Goal: Communication & Community: Answer question/provide support

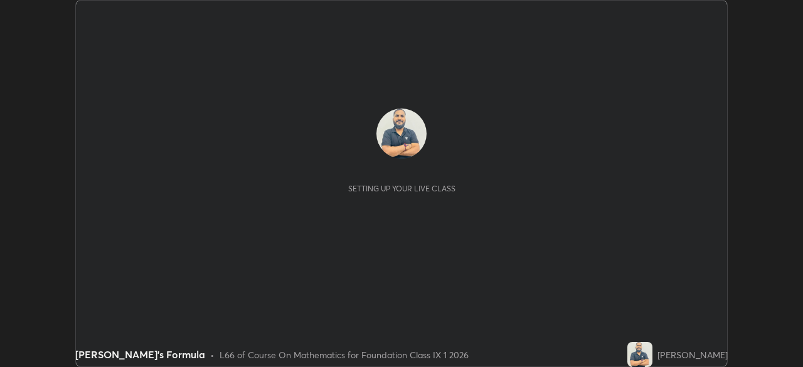
scroll to position [367, 802]
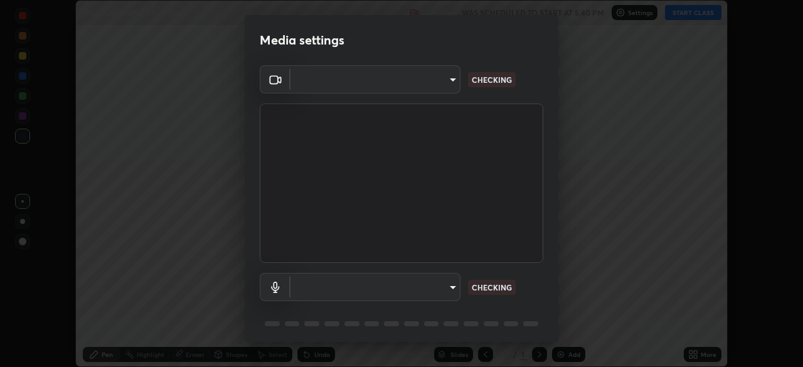
type input "39f420a8f8d33af7ad545f4bd8c914354ee6fe31ce268cb5502dc7cf40be593a"
type input "default"
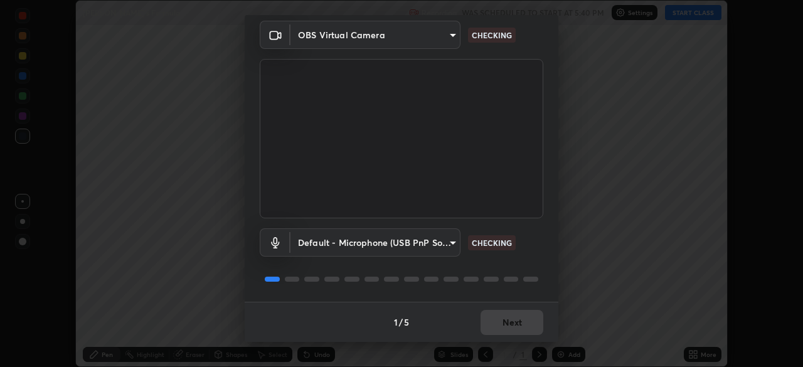
click at [502, 320] on div "1 / 5 Next" at bounding box center [402, 322] width 314 height 40
click at [498, 324] on div "1 / 5 Next" at bounding box center [402, 322] width 314 height 40
click at [500, 323] on div "1 / 5 Next" at bounding box center [402, 322] width 314 height 40
click at [507, 322] on div "1 / 5 Next" at bounding box center [402, 322] width 314 height 40
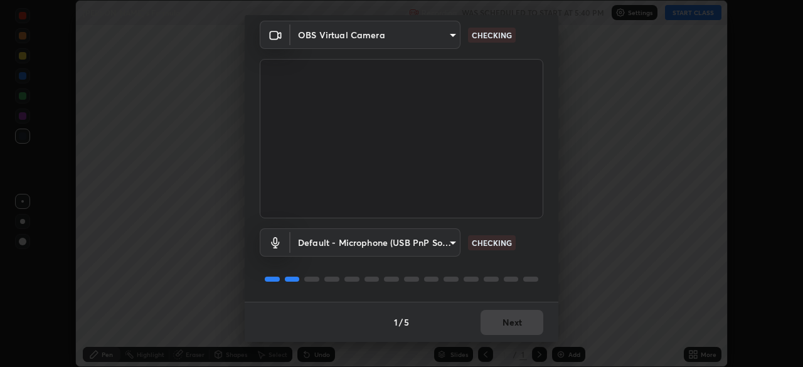
click at [510, 318] on div "1 / 5 Next" at bounding box center [402, 322] width 314 height 40
click at [509, 322] on div "1 / 5 Next" at bounding box center [402, 322] width 314 height 40
click at [510, 324] on button "Next" at bounding box center [511, 322] width 63 height 25
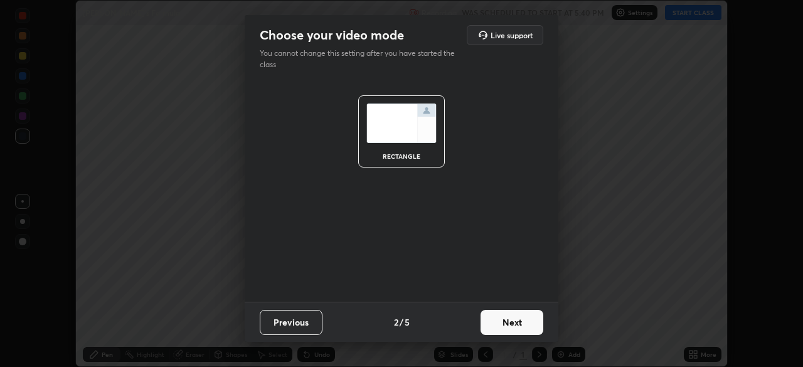
scroll to position [0, 0]
click at [509, 325] on button "Next" at bounding box center [511, 322] width 63 height 25
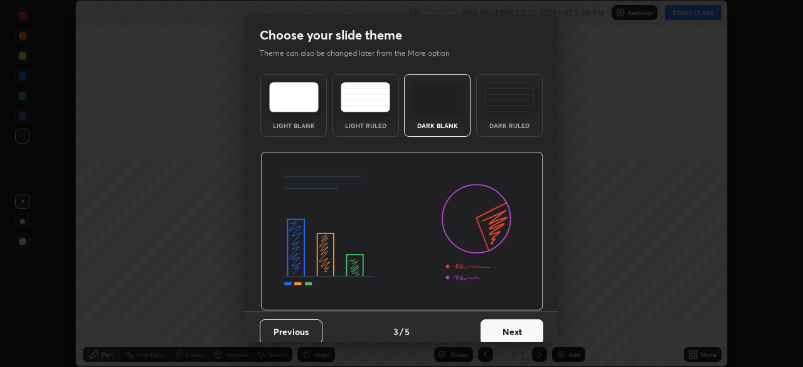
click at [510, 324] on button "Next" at bounding box center [511, 331] width 63 height 25
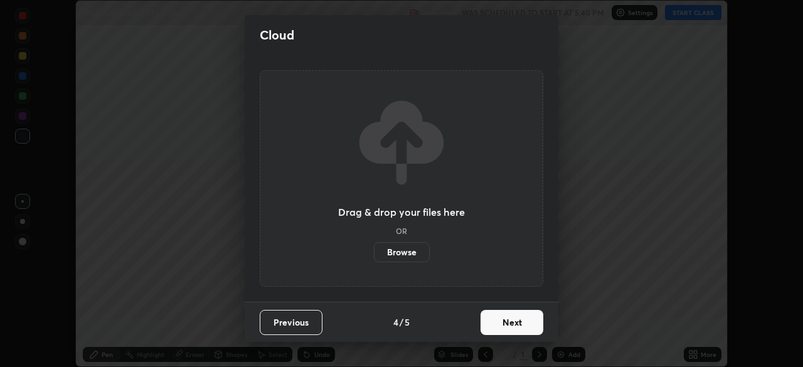
click at [512, 324] on button "Next" at bounding box center [511, 322] width 63 height 25
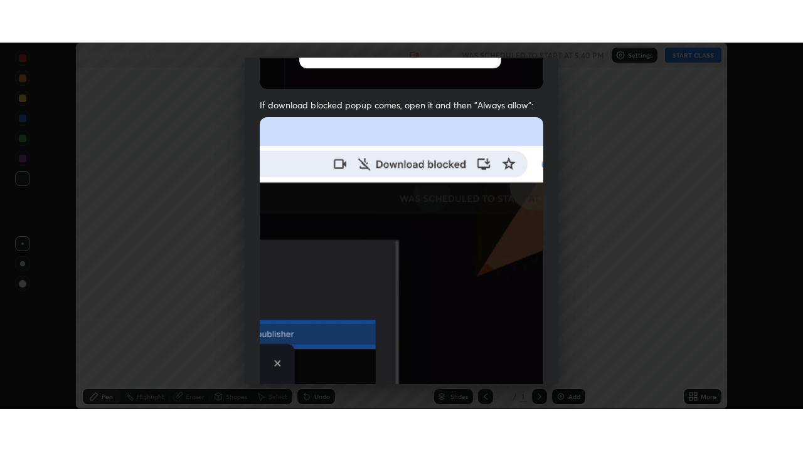
scroll to position [300, 0]
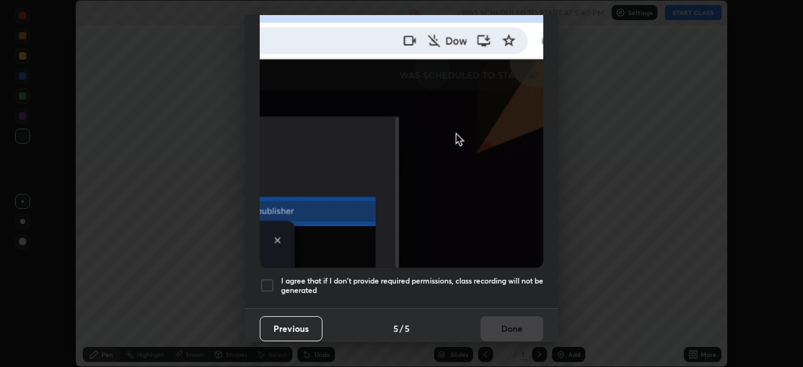
click at [262, 278] on div at bounding box center [267, 285] width 15 height 15
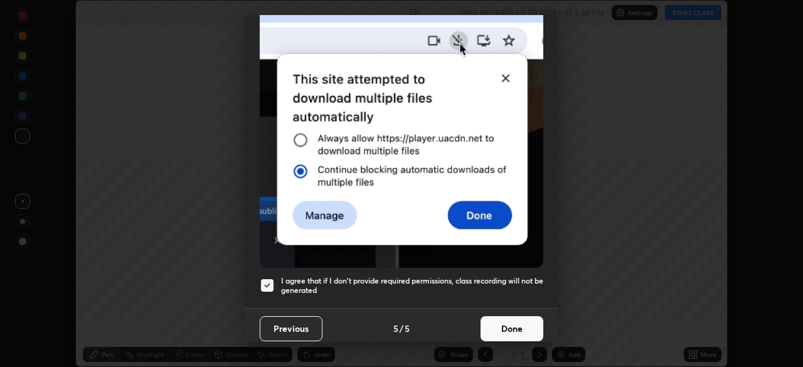
click at [503, 319] on button "Done" at bounding box center [511, 328] width 63 height 25
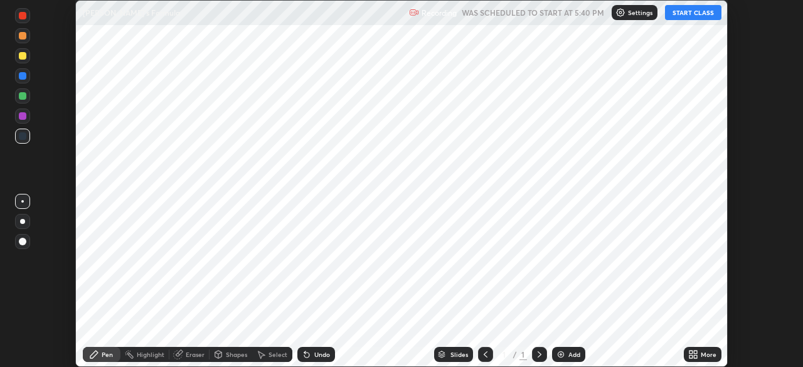
click at [692, 12] on button "START CLASS" at bounding box center [693, 12] width 56 height 15
click at [701, 351] on div "More" at bounding box center [708, 354] width 16 height 6
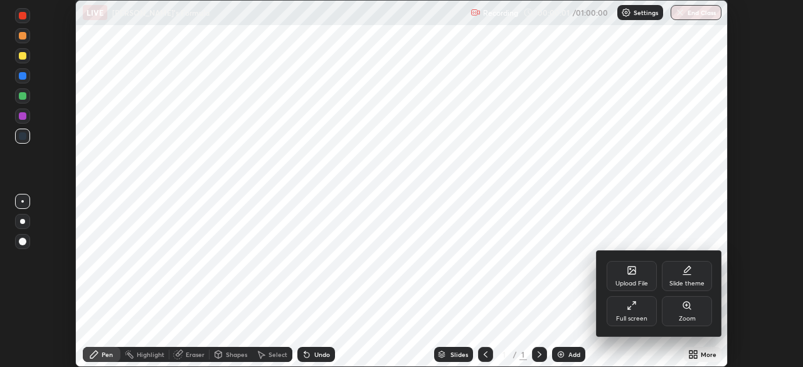
click at [637, 310] on div "Full screen" at bounding box center [631, 311] width 50 height 30
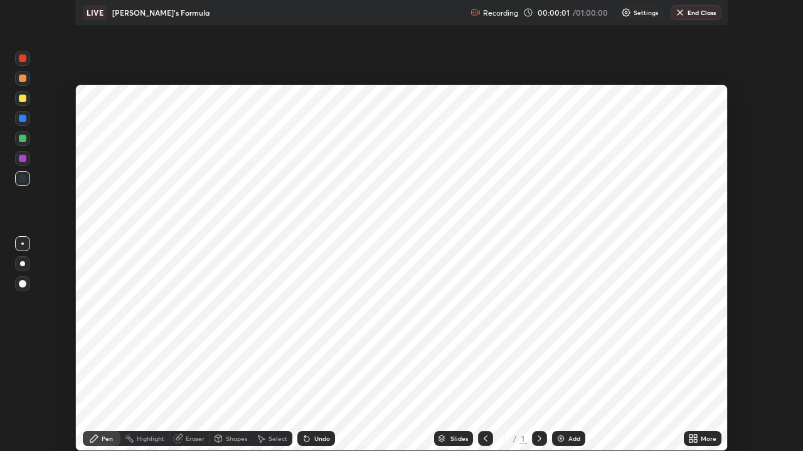
scroll to position [451, 803]
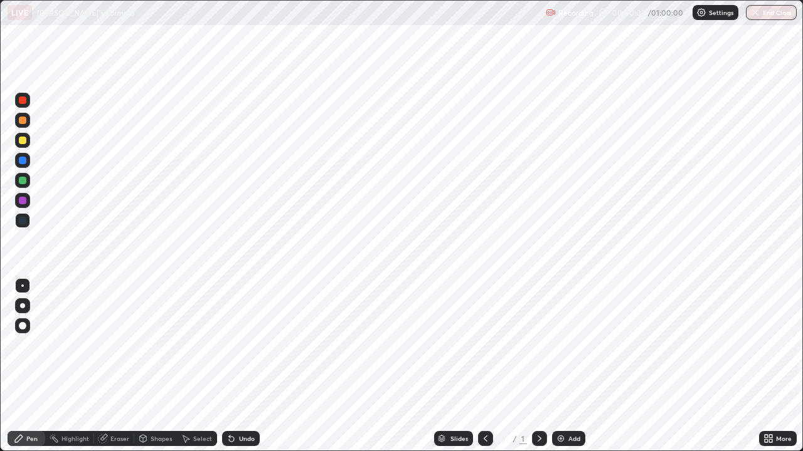
click at [538, 366] on icon at bounding box center [539, 439] width 10 height 10
click at [569, 366] on div "Add" at bounding box center [574, 439] width 12 height 6
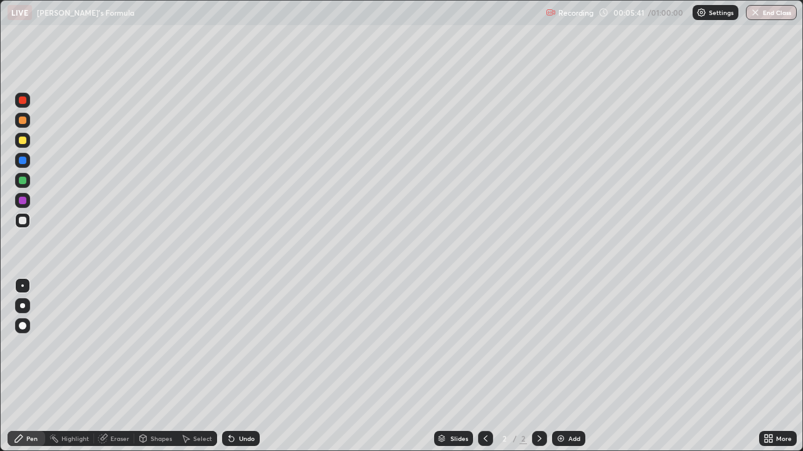
click at [22, 139] on div at bounding box center [23, 141] width 8 height 8
click at [90, 38] on button "Undo" at bounding box center [103, 44] width 36 height 15
click at [243, 366] on div "Undo" at bounding box center [247, 439] width 16 height 6
click at [157, 366] on div "Shapes" at bounding box center [160, 439] width 21 height 6
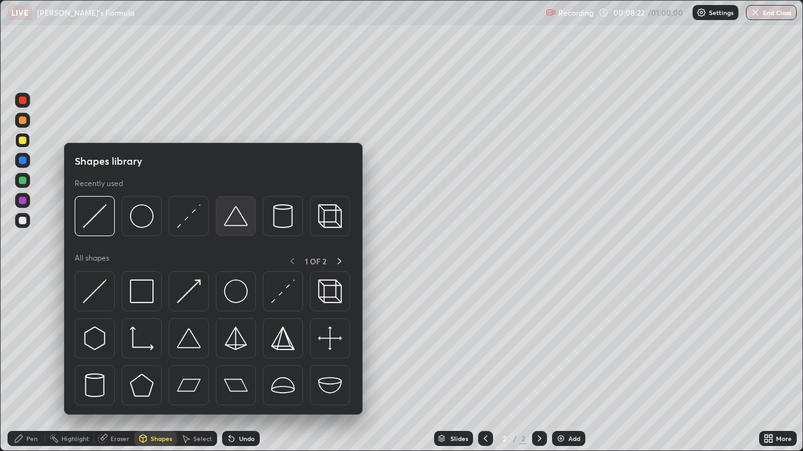
click at [234, 223] on img at bounding box center [236, 216] width 24 height 24
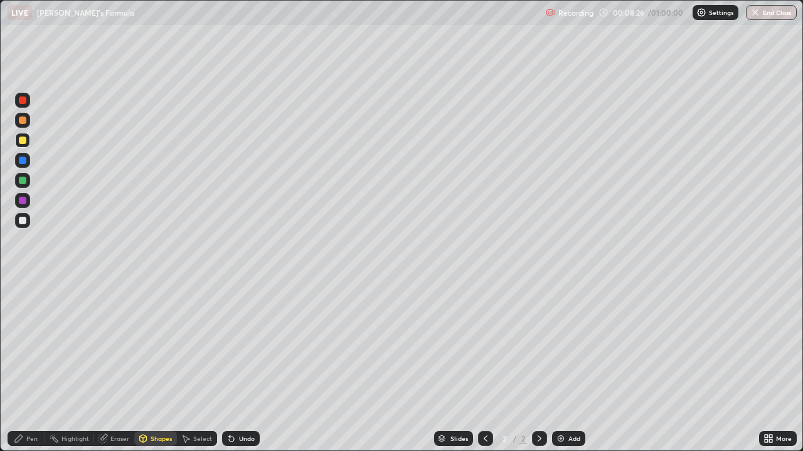
click at [29, 366] on div "Pen" at bounding box center [31, 439] width 11 height 6
click at [20, 220] on div at bounding box center [23, 221] width 8 height 8
click at [22, 223] on div at bounding box center [23, 221] width 8 height 8
click at [235, 366] on div "Undo" at bounding box center [241, 438] width 38 height 15
click at [230, 366] on icon at bounding box center [231, 439] width 5 height 5
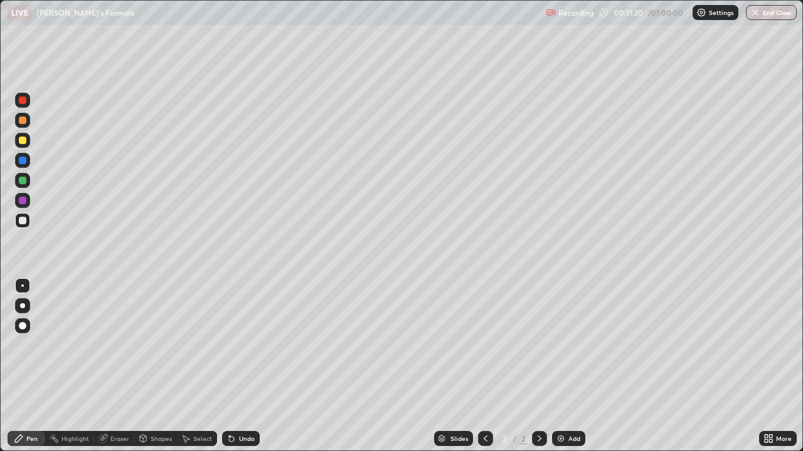
click at [233, 366] on icon at bounding box center [231, 439] width 10 height 10
click at [230, 366] on icon at bounding box center [231, 439] width 5 height 5
click at [233, 366] on icon at bounding box center [231, 439] width 10 height 10
click at [234, 366] on icon at bounding box center [231, 439] width 10 height 10
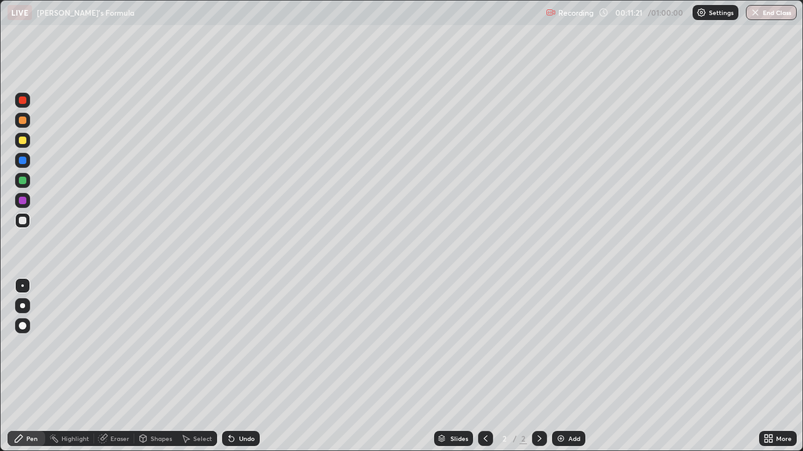
click at [235, 366] on div "Undo" at bounding box center [241, 438] width 38 height 15
click at [236, 366] on div "Undo" at bounding box center [241, 438] width 38 height 15
click at [235, 366] on div "Undo" at bounding box center [241, 438] width 38 height 15
click at [236, 366] on div "Undo" at bounding box center [241, 438] width 38 height 15
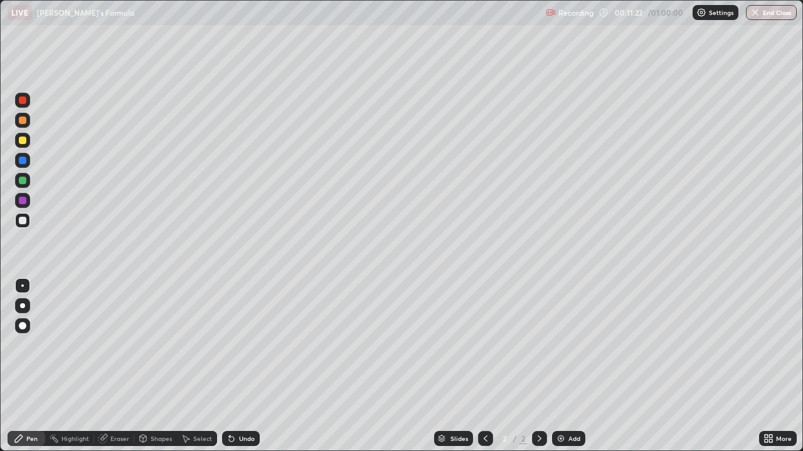
click at [236, 366] on div "Undo" at bounding box center [241, 438] width 38 height 15
click at [235, 366] on div "Undo" at bounding box center [241, 438] width 38 height 15
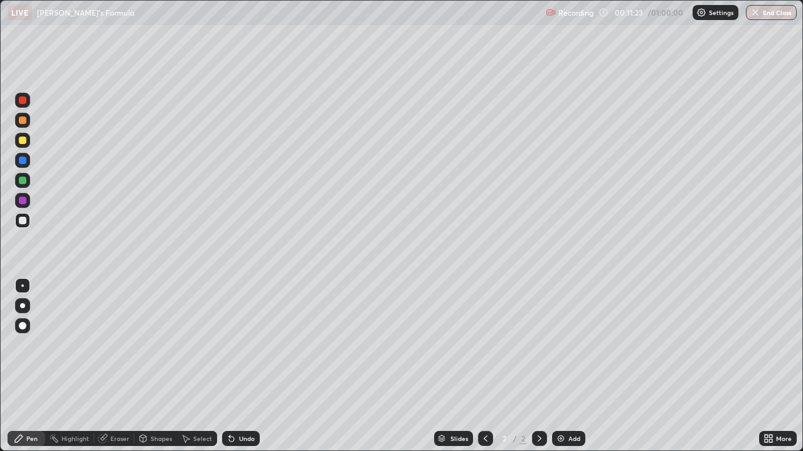
click at [235, 366] on div "Undo" at bounding box center [241, 438] width 38 height 15
click at [236, 366] on div "Undo" at bounding box center [241, 438] width 38 height 15
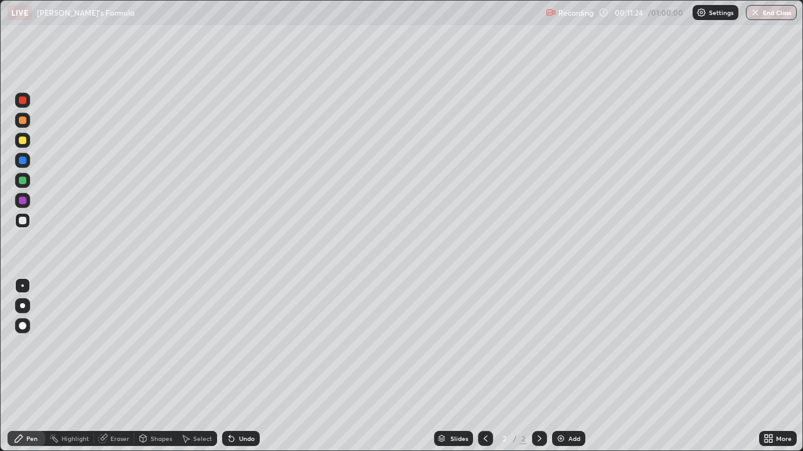
click at [235, 366] on div "Undo" at bounding box center [241, 438] width 38 height 15
click at [236, 366] on div "Undo" at bounding box center [241, 438] width 38 height 15
click at [237, 366] on div "Undo" at bounding box center [241, 438] width 38 height 15
click at [229, 366] on icon at bounding box center [229, 436] width 1 height 1
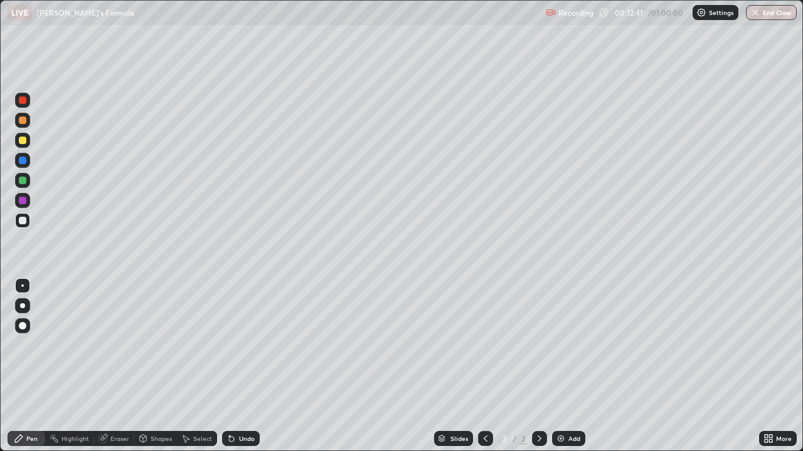
click at [120, 366] on div "Eraser" at bounding box center [119, 439] width 19 height 6
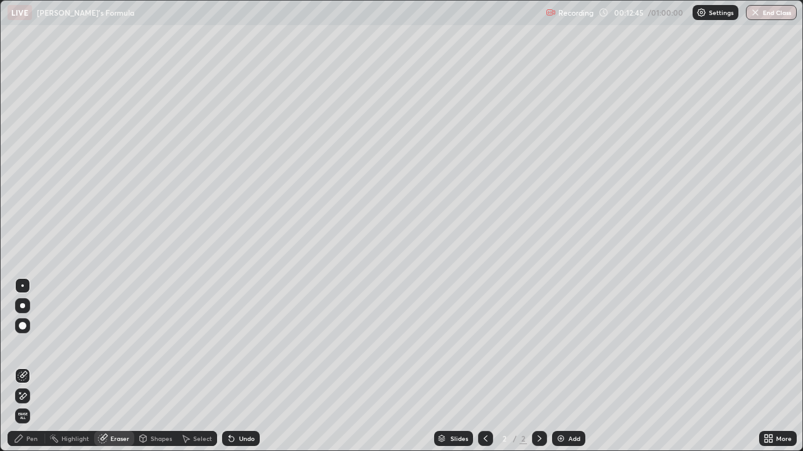
click at [23, 366] on icon at bounding box center [19, 439] width 10 height 10
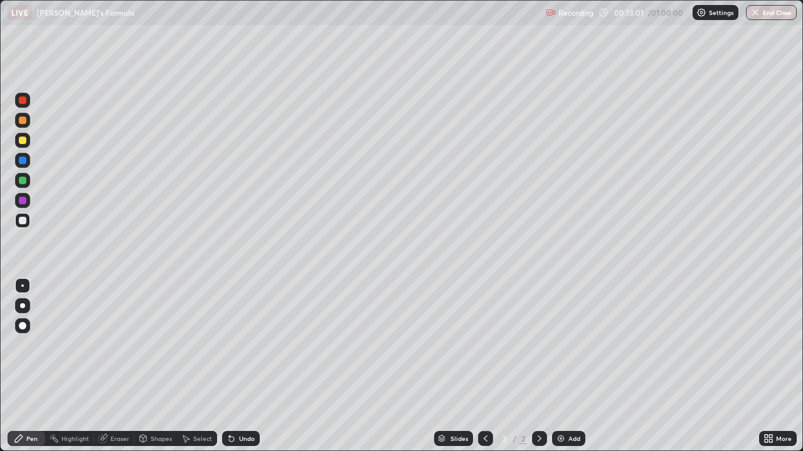
click at [240, 366] on div "Undo" at bounding box center [247, 439] width 16 height 6
click at [236, 366] on div "Undo" at bounding box center [241, 438] width 38 height 15
click at [568, 366] on div "Add" at bounding box center [574, 439] width 12 height 6
click at [485, 366] on icon at bounding box center [485, 439] width 4 height 6
click at [246, 366] on div "Undo" at bounding box center [247, 439] width 16 height 6
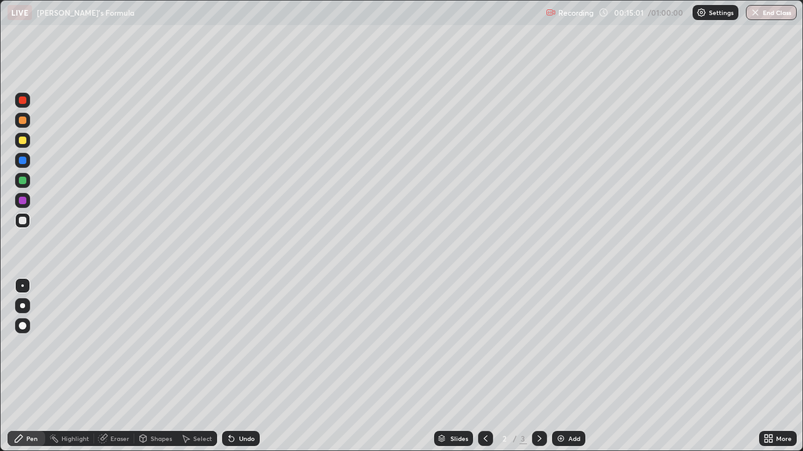
click at [245, 366] on div "Undo" at bounding box center [247, 439] width 16 height 6
click at [247, 366] on div "Undo" at bounding box center [247, 439] width 16 height 6
click at [117, 366] on div "Eraser" at bounding box center [119, 439] width 19 height 6
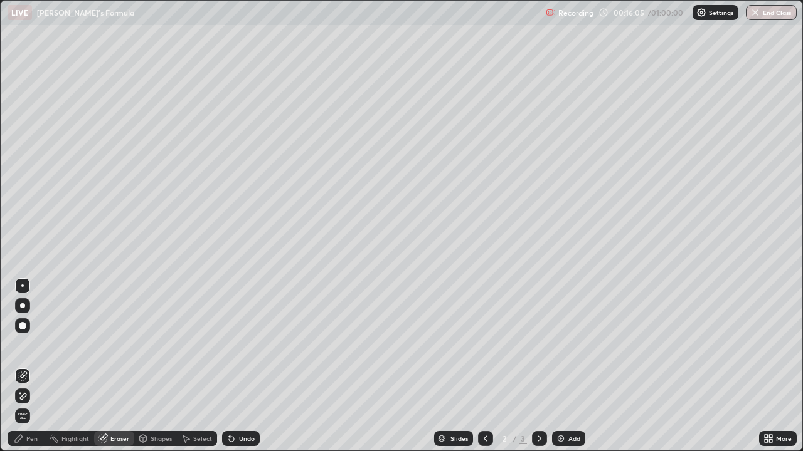
click at [31, 366] on div "Pen" at bounding box center [31, 439] width 11 height 6
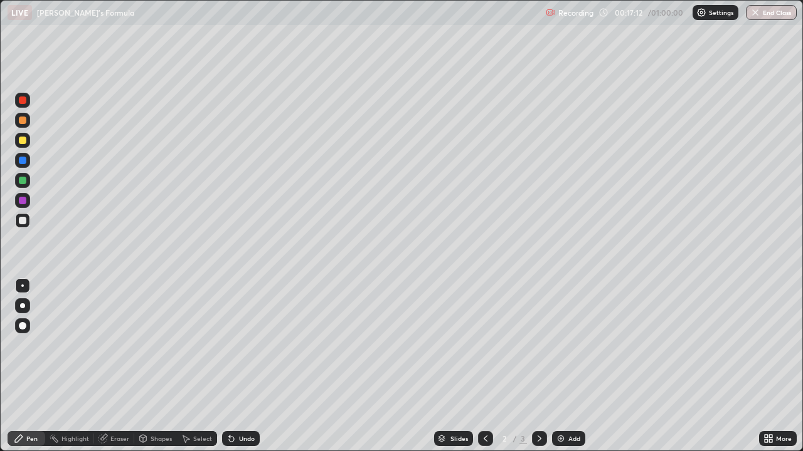
click at [233, 366] on icon at bounding box center [231, 439] width 10 height 10
click at [125, 366] on div "Eraser" at bounding box center [114, 438] width 40 height 15
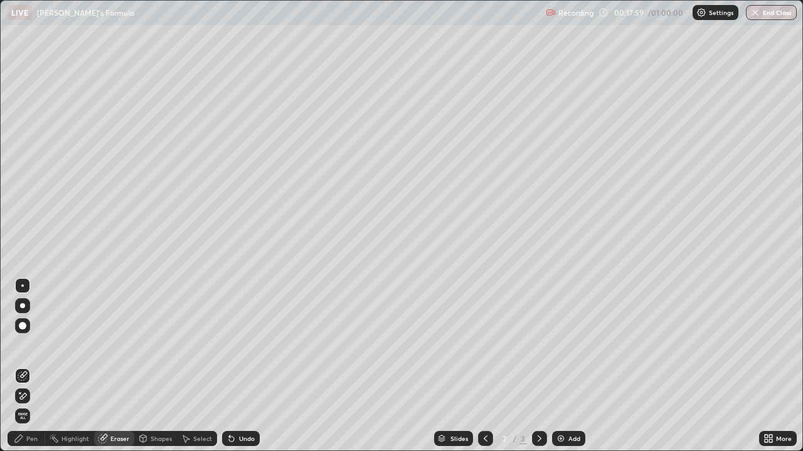
click at [36, 366] on div "Pen" at bounding box center [31, 439] width 11 height 6
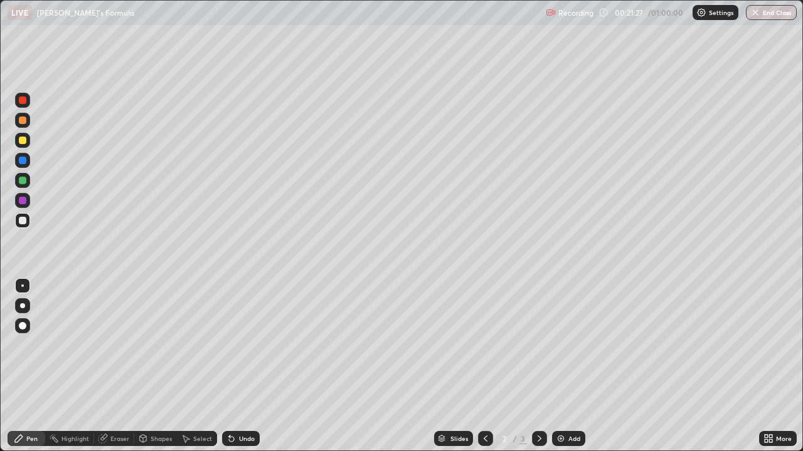
click at [114, 366] on div "Eraser" at bounding box center [114, 438] width 40 height 15
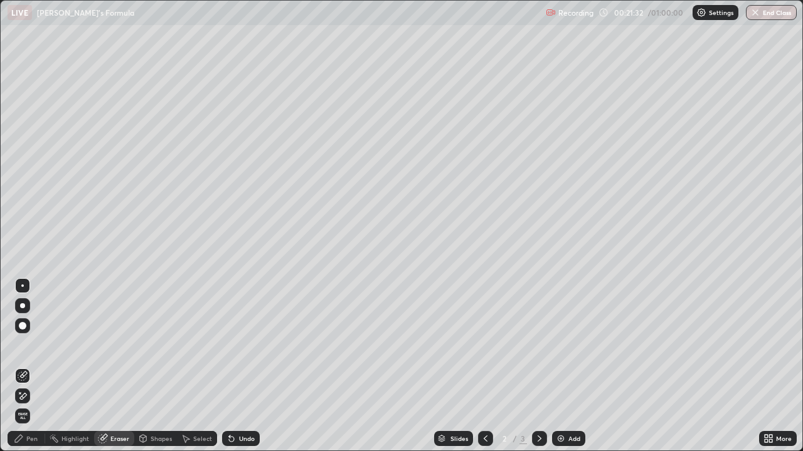
click at [18, 366] on icon at bounding box center [19, 439] width 8 height 8
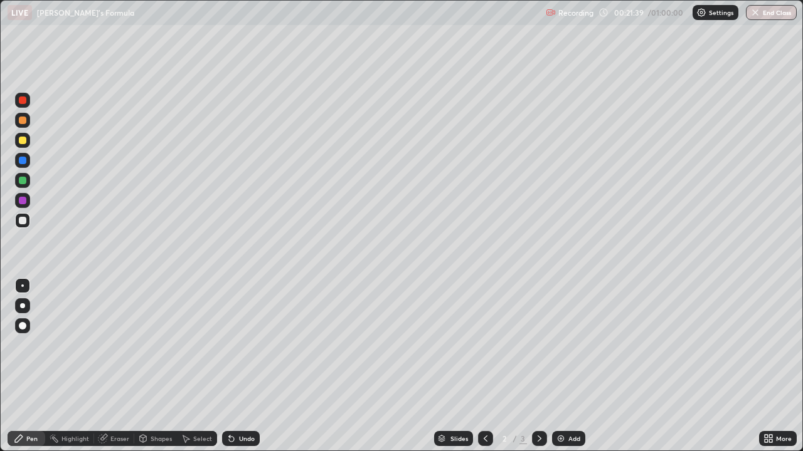
click at [568, 366] on div "Add" at bounding box center [568, 438] width 33 height 15
click at [23, 141] on div at bounding box center [23, 141] width 8 height 8
click at [21, 221] on div at bounding box center [23, 221] width 8 height 8
click at [240, 366] on div "Undo" at bounding box center [241, 438] width 38 height 15
click at [23, 144] on div at bounding box center [23, 141] width 8 height 8
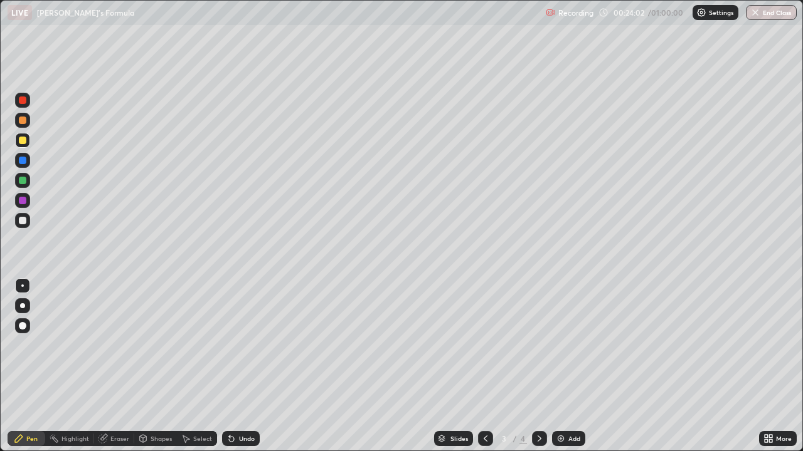
click at [240, 366] on div "Undo" at bounding box center [241, 438] width 38 height 15
click at [237, 366] on div "Undo" at bounding box center [241, 438] width 38 height 15
click at [238, 366] on div "Undo" at bounding box center [241, 438] width 38 height 15
click at [240, 366] on div "Undo" at bounding box center [247, 439] width 16 height 6
click at [236, 366] on div "Undo" at bounding box center [241, 438] width 38 height 15
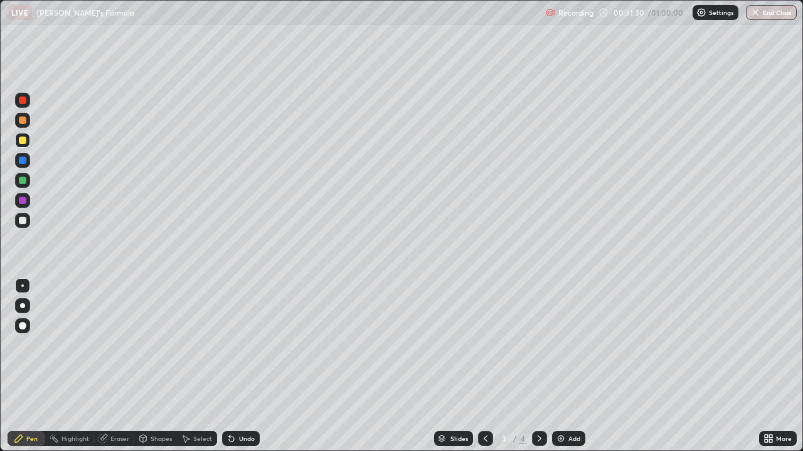
click at [239, 366] on div "Undo" at bounding box center [247, 439] width 16 height 6
click at [243, 366] on div "Undo" at bounding box center [247, 439] width 16 height 6
click at [243, 366] on div "Undo" at bounding box center [241, 438] width 38 height 15
click at [239, 366] on div "Undo" at bounding box center [247, 439] width 16 height 6
click at [243, 366] on div "Undo" at bounding box center [247, 439] width 16 height 6
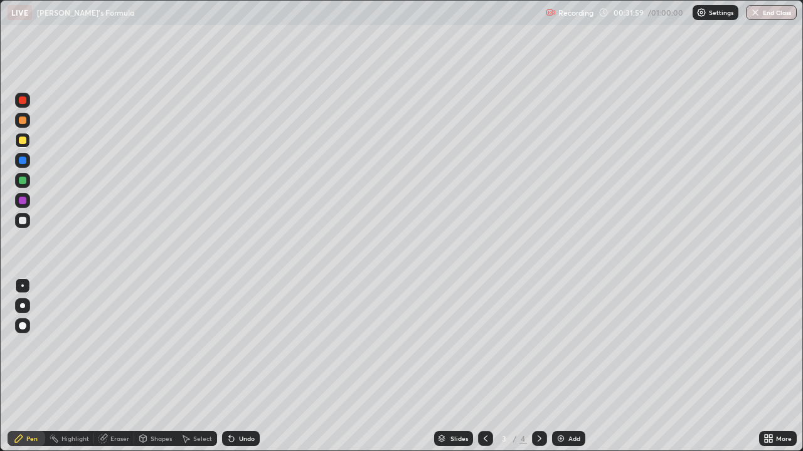
click at [241, 366] on div "Undo" at bounding box center [241, 438] width 38 height 15
click at [239, 366] on div "Undo" at bounding box center [247, 439] width 16 height 6
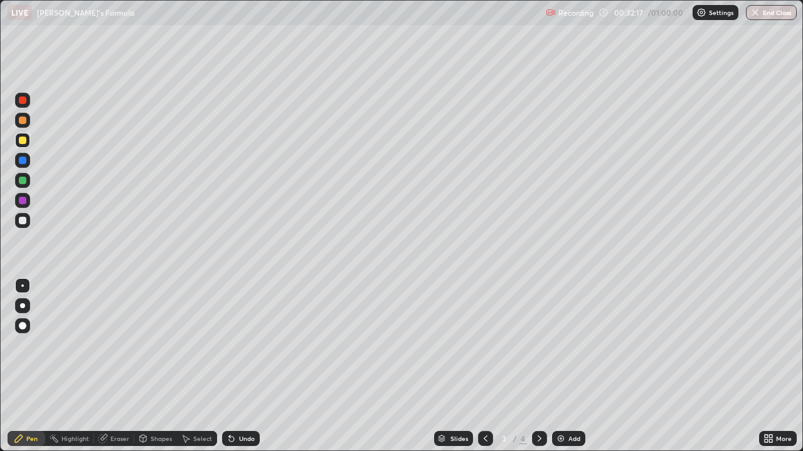
click at [239, 366] on div "Undo" at bounding box center [247, 439] width 16 height 6
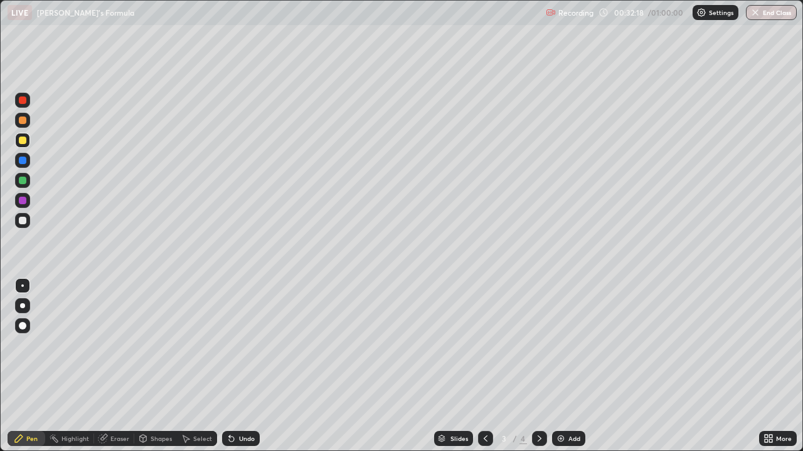
click at [239, 366] on div "Undo" at bounding box center [247, 439] width 16 height 6
click at [236, 366] on div "Undo" at bounding box center [241, 438] width 38 height 15
click at [115, 366] on div "Eraser" at bounding box center [119, 439] width 19 height 6
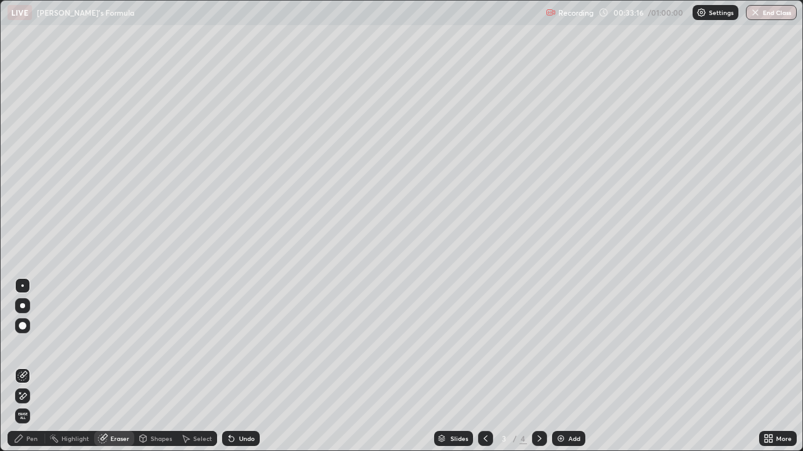
click at [229, 366] on icon at bounding box center [231, 439] width 5 height 5
click at [24, 366] on icon at bounding box center [19, 439] width 10 height 10
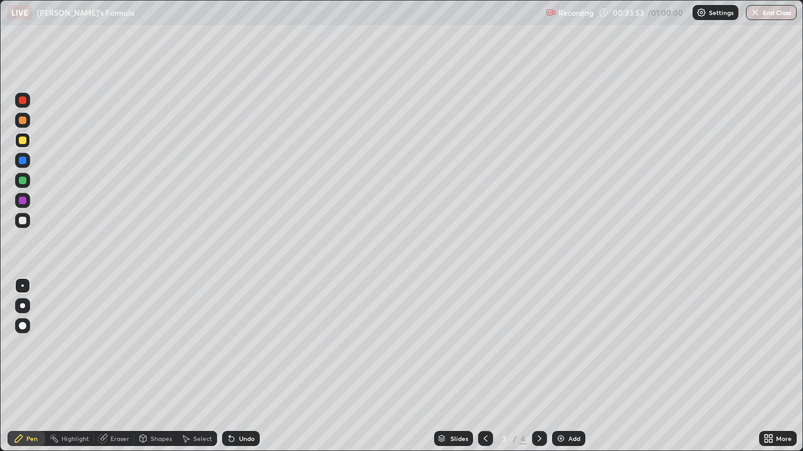
click at [484, 366] on icon at bounding box center [485, 439] width 10 height 10
click at [482, 366] on icon at bounding box center [485, 439] width 10 height 10
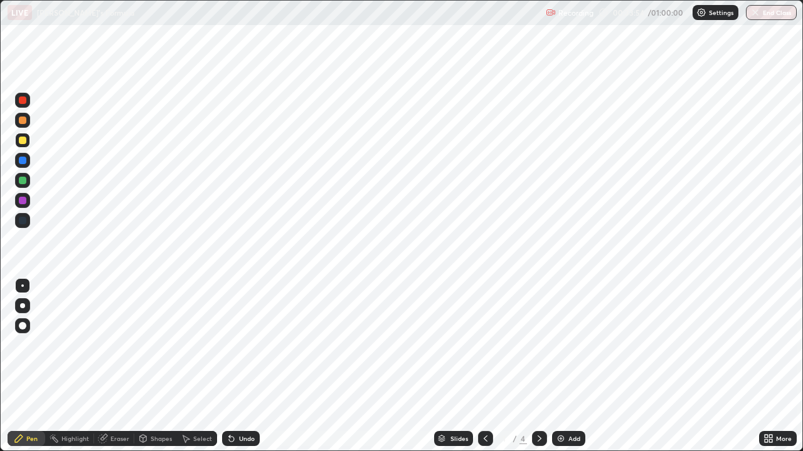
click at [539, 366] on icon at bounding box center [539, 439] width 4 height 6
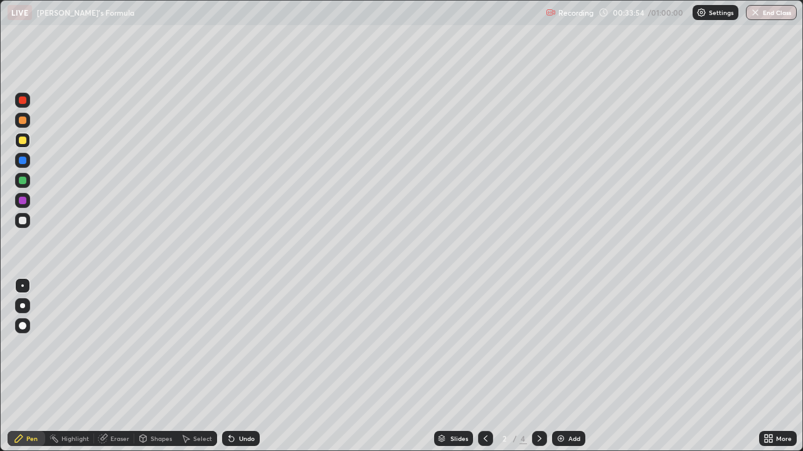
click at [538, 366] on icon at bounding box center [539, 439] width 10 height 10
click at [539, 366] on icon at bounding box center [539, 439] width 10 height 10
click at [484, 366] on icon at bounding box center [485, 439] width 10 height 10
click at [238, 366] on div "Undo" at bounding box center [241, 438] width 38 height 15
click at [236, 366] on div "Undo" at bounding box center [241, 438] width 38 height 15
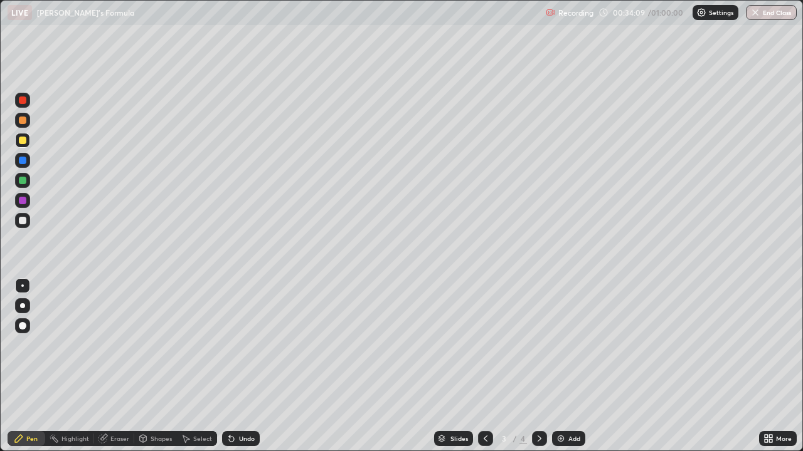
click at [737, 366] on div "Slides 3 / 4 Add" at bounding box center [509, 438] width 499 height 25
click at [483, 366] on icon at bounding box center [485, 439] width 10 height 10
click at [485, 366] on icon at bounding box center [485, 439] width 10 height 10
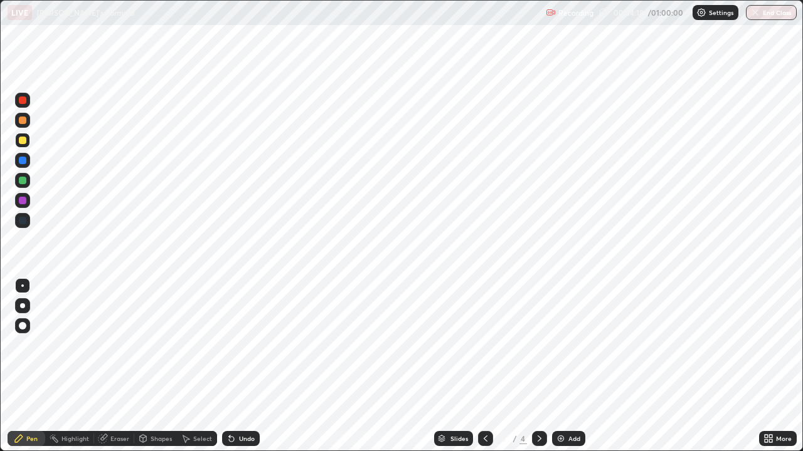
click at [538, 366] on icon at bounding box center [539, 439] width 10 height 10
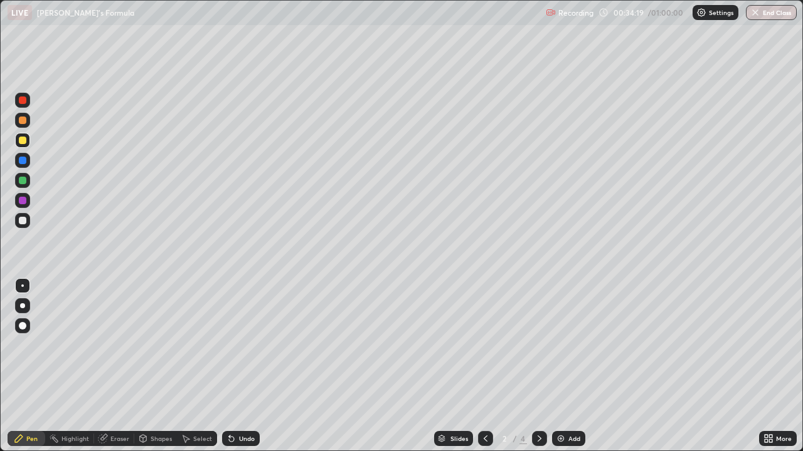
click at [544, 366] on div at bounding box center [539, 438] width 15 height 15
click at [116, 366] on div "Eraser" at bounding box center [119, 439] width 19 height 6
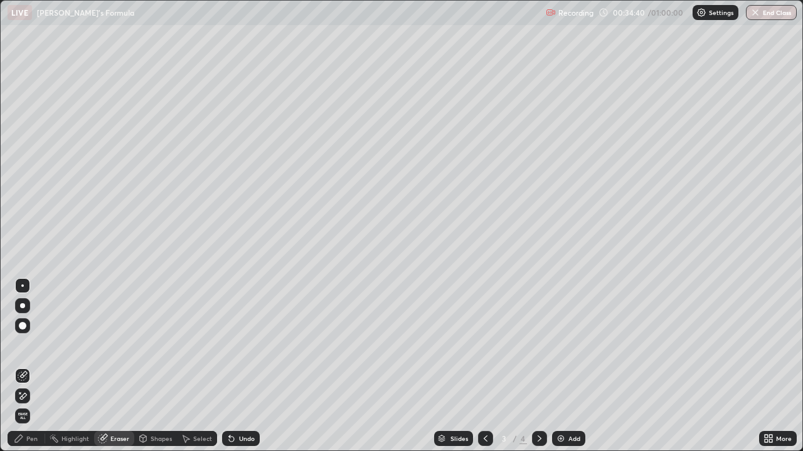
click at [31, 366] on div "Pen" at bounding box center [31, 439] width 11 height 6
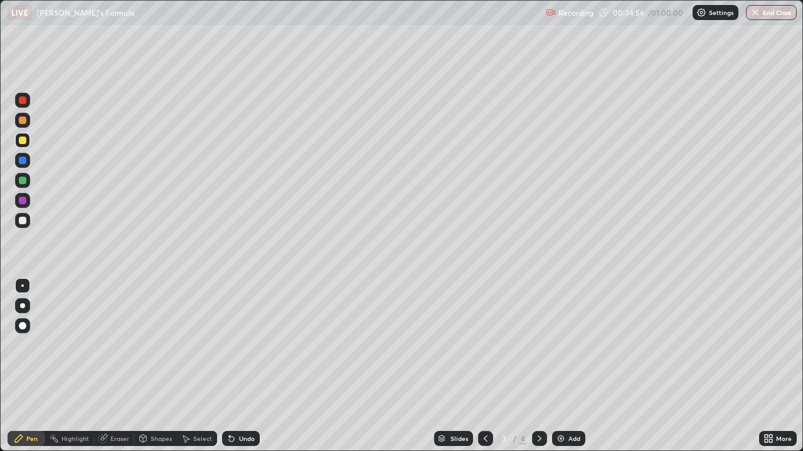
click at [230, 366] on icon at bounding box center [231, 439] width 10 height 10
click at [570, 366] on div "Add" at bounding box center [574, 439] width 12 height 6
click at [240, 366] on div "Undo" at bounding box center [247, 439] width 16 height 6
click at [241, 366] on div "Undo" at bounding box center [247, 439] width 16 height 6
click at [21, 221] on div at bounding box center [23, 221] width 8 height 8
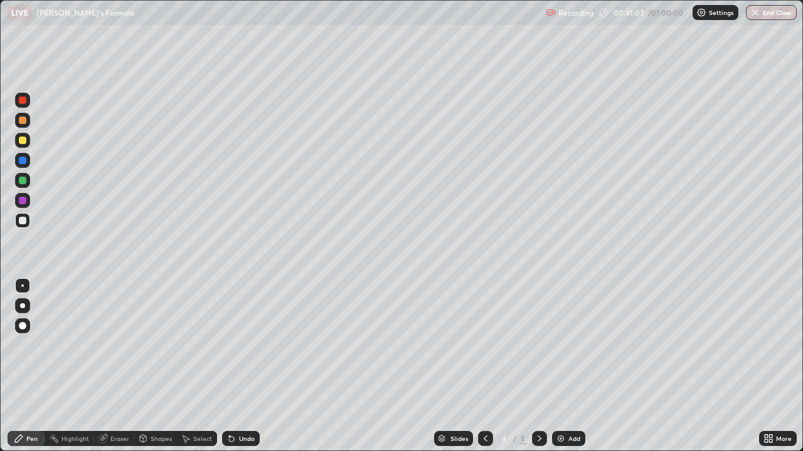
click at [242, 366] on div "Undo" at bounding box center [247, 439] width 16 height 6
click at [238, 366] on div "Undo" at bounding box center [241, 438] width 38 height 15
click at [229, 366] on icon at bounding box center [229, 436] width 1 height 1
click at [241, 366] on div "Undo" at bounding box center [247, 439] width 16 height 6
click at [245, 366] on div "Undo" at bounding box center [247, 439] width 16 height 6
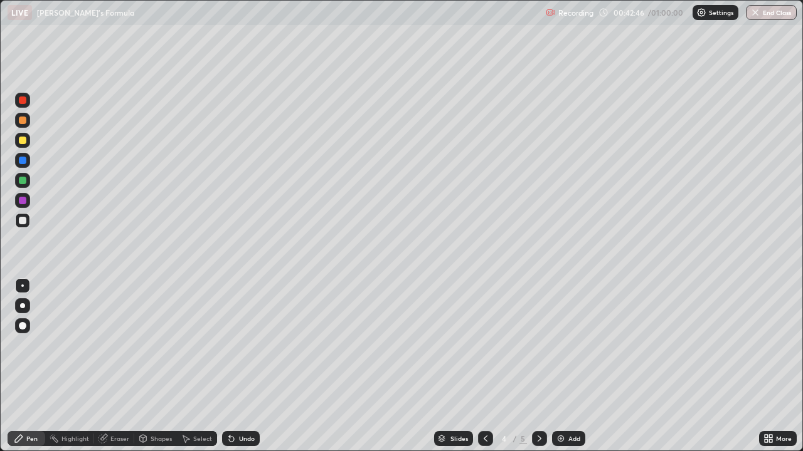
click at [239, 366] on div "Undo" at bounding box center [247, 439] width 16 height 6
click at [235, 366] on div "Undo" at bounding box center [241, 438] width 38 height 15
click at [230, 366] on div "Undo" at bounding box center [241, 438] width 38 height 15
click at [766, 16] on button "End Class" at bounding box center [772, 12] width 50 height 15
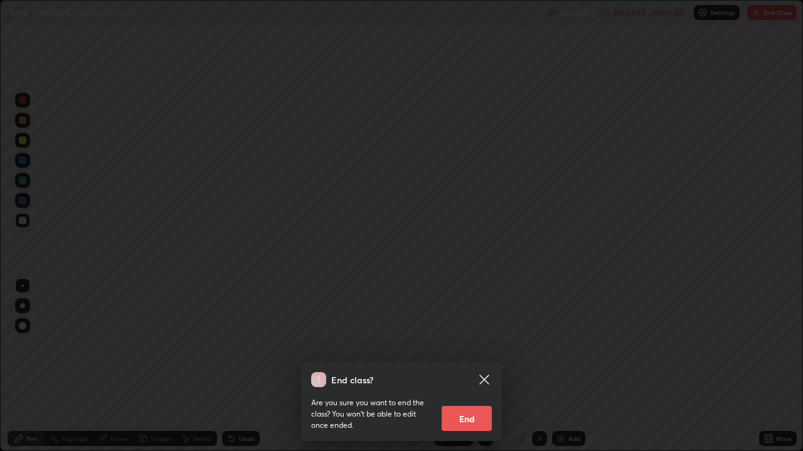
click at [466, 366] on button "End" at bounding box center [466, 418] width 50 height 25
